Goal: Task Accomplishment & Management: Manage account settings

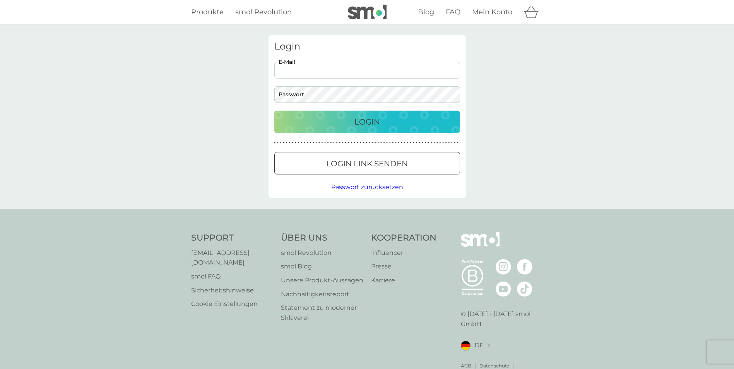
click at [279, 73] on input "E-Mail" at bounding box center [367, 70] width 186 height 17
type input "gerdafrank51@gmail.com"
click at [274, 111] on button "Login" at bounding box center [367, 122] width 186 height 22
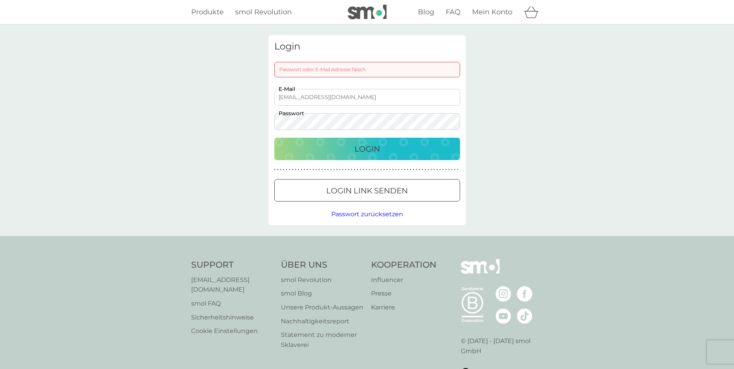
click at [302, 69] on div "Passwort oder E-Mail Adresse falsch" at bounding box center [367, 69] width 186 height 15
click at [388, 147] on div "Login" at bounding box center [367, 149] width 170 height 12
click at [335, 143] on div "Login" at bounding box center [367, 149] width 170 height 12
click at [353, 148] on div "Login" at bounding box center [367, 149] width 170 height 12
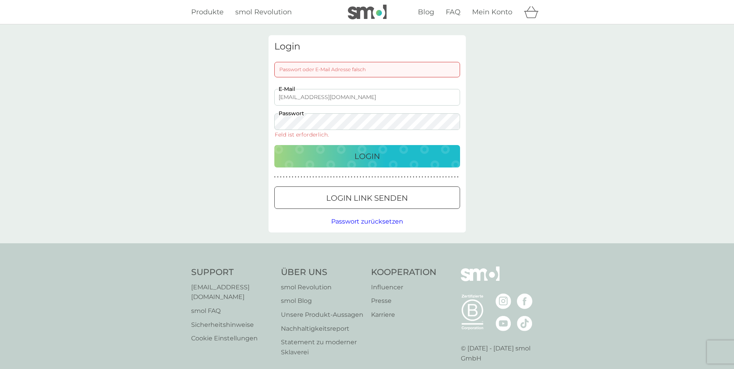
click at [488, 9] on span "Mein Konto" at bounding box center [492, 12] width 40 height 9
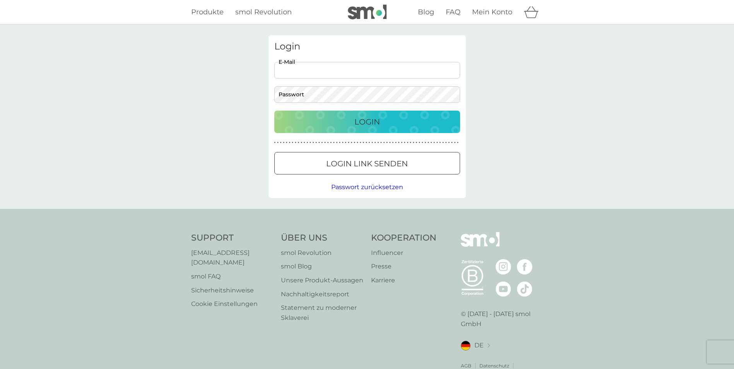
click at [303, 71] on input "E-Mail" at bounding box center [367, 70] width 186 height 17
type input "gerdafrank51@gmail.com"
click at [359, 120] on p "Login" at bounding box center [367, 122] width 26 height 12
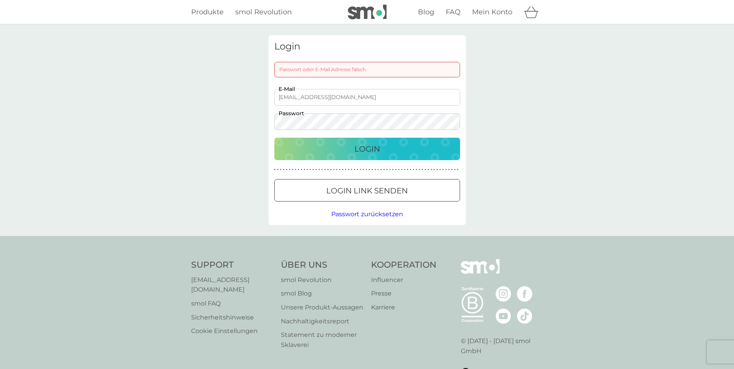
click at [352, 213] on span "Passwort zurücksetzen" at bounding box center [367, 213] width 72 height 7
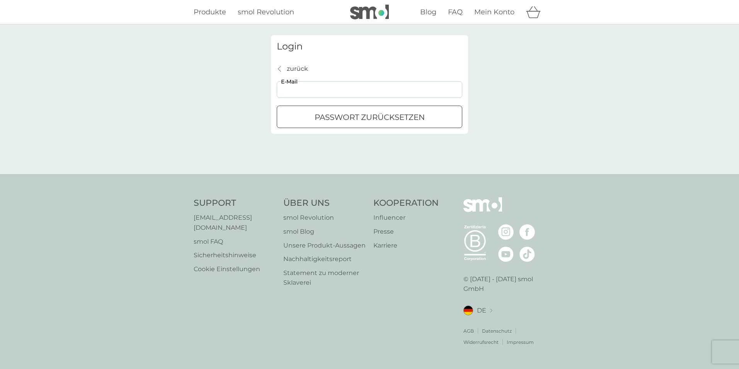
click at [295, 87] on input "E-Mail" at bounding box center [370, 89] width 186 height 17
type input "gerdafrank51@gmail.com"
click at [343, 113] on p "Passwort zurücksetzen" at bounding box center [370, 117] width 110 height 12
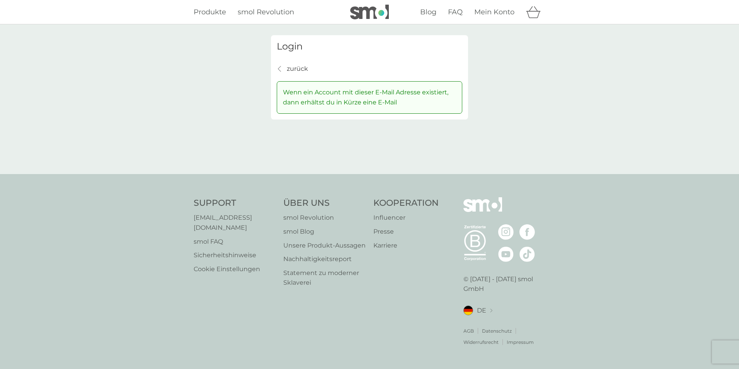
click at [480, 12] on span "Mein Konto" at bounding box center [495, 12] width 40 height 9
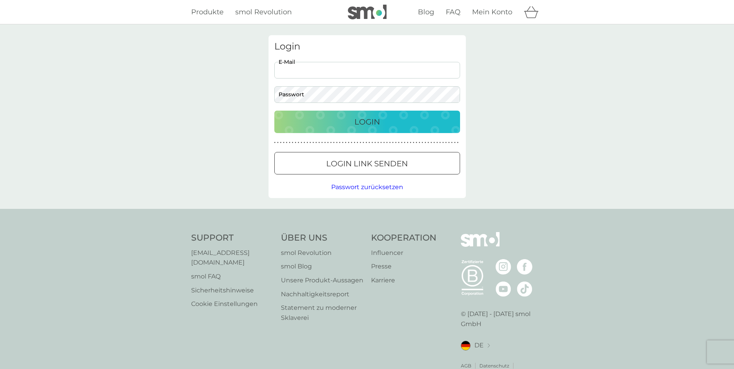
click at [303, 75] on input "E-Mail" at bounding box center [367, 70] width 186 height 17
type input "gerdafrank51@gmail.com"
click at [383, 117] on div "Login" at bounding box center [367, 122] width 170 height 12
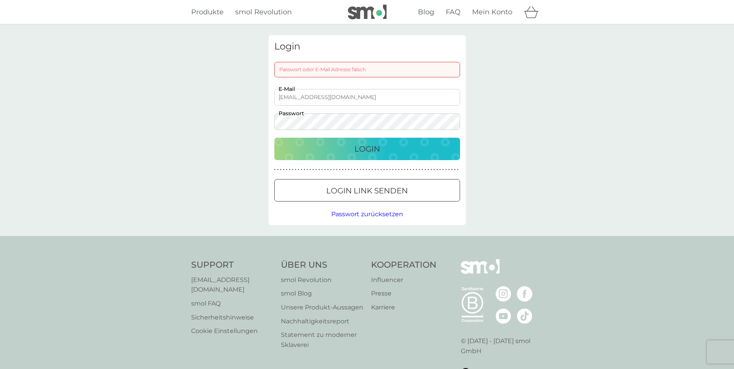
click at [273, 122] on div "gerdafrank51@gmail.com E-Mail Passwort" at bounding box center [366, 109] width 191 height 41
click at [360, 144] on p "Login" at bounding box center [367, 149] width 26 height 12
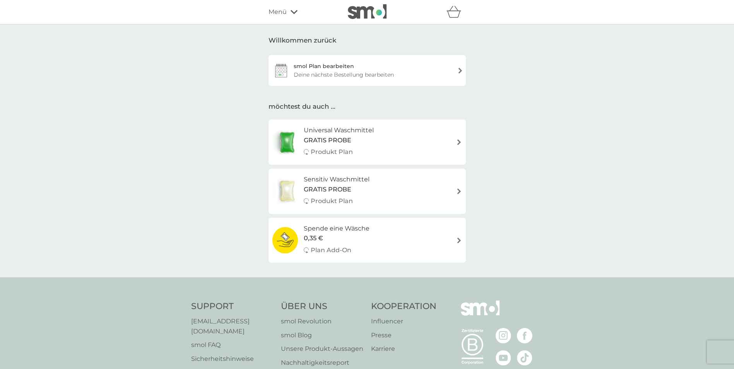
click at [304, 70] on div "smol Plan bearbeiten" at bounding box center [324, 66] width 60 height 9
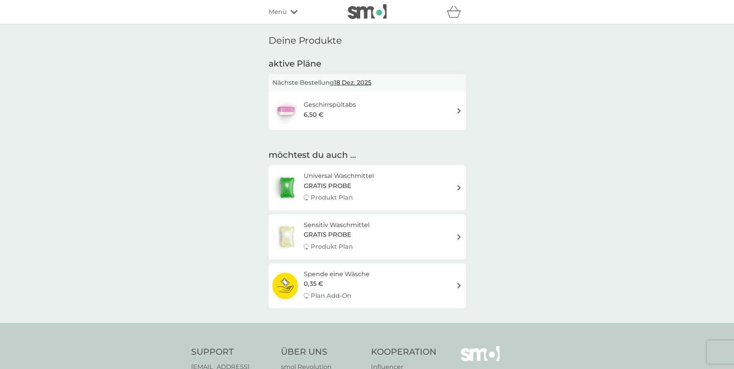
click at [439, 106] on div "Geschirrspültabs 6,50 €" at bounding box center [367, 110] width 190 height 27
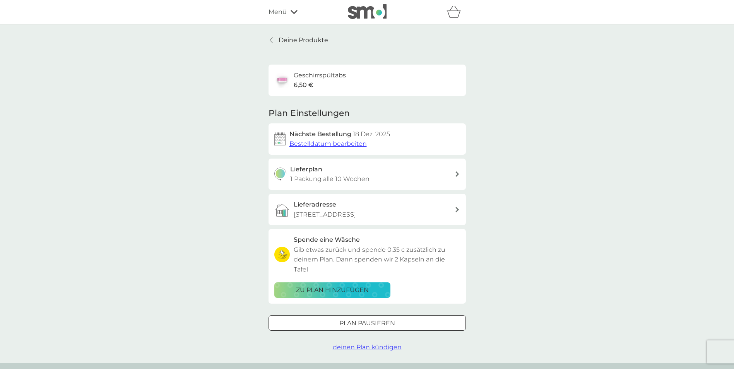
click at [361, 343] on span "deinen Plan kündigen" at bounding box center [367, 346] width 69 height 7
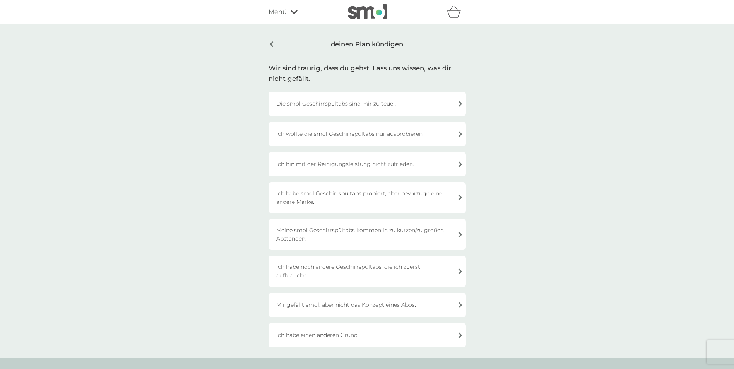
click at [328, 133] on div "Ich wollte die smol Geschirrspültabs nur ausprobieren." at bounding box center [366, 134] width 197 height 24
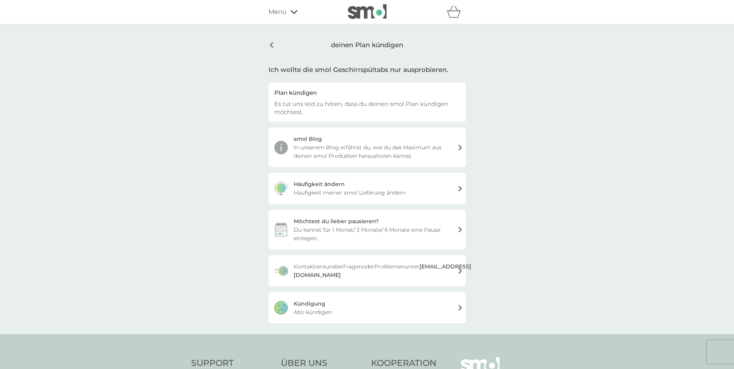
click at [306, 308] on span "Abo kündigen" at bounding box center [313, 312] width 38 height 9
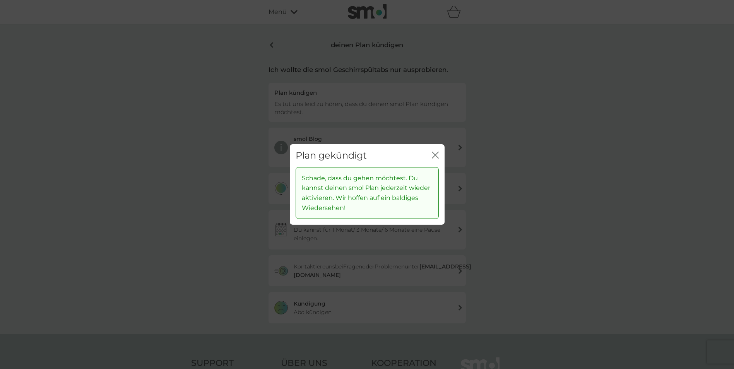
click at [434, 155] on icon "Schließen" at bounding box center [435, 155] width 7 height 7
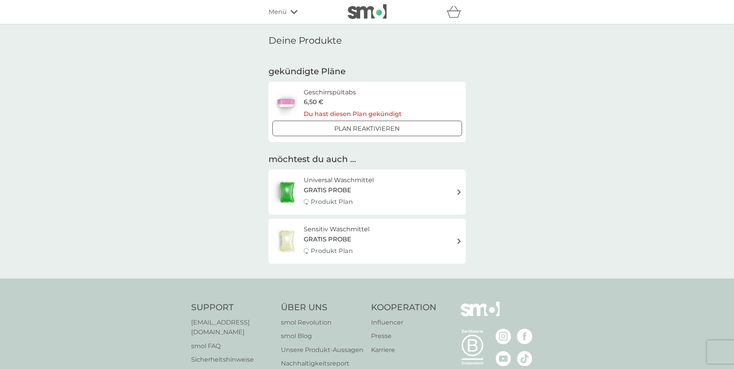
click at [278, 11] on span "Menü" at bounding box center [277, 12] width 18 height 10
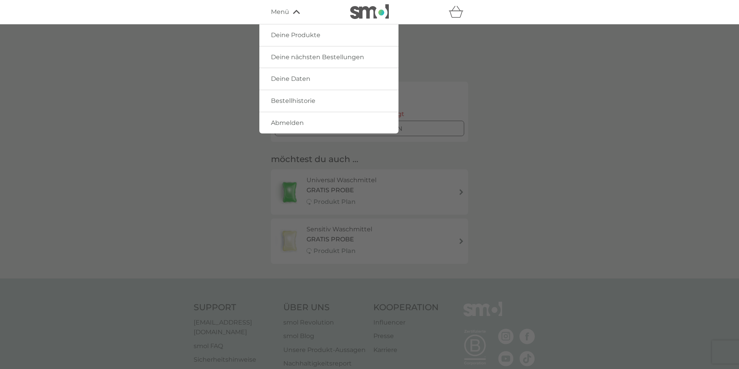
click at [277, 121] on span "Abmelden" at bounding box center [287, 122] width 33 height 7
